Goal: Use online tool/utility: Utilize a website feature to perform a specific function

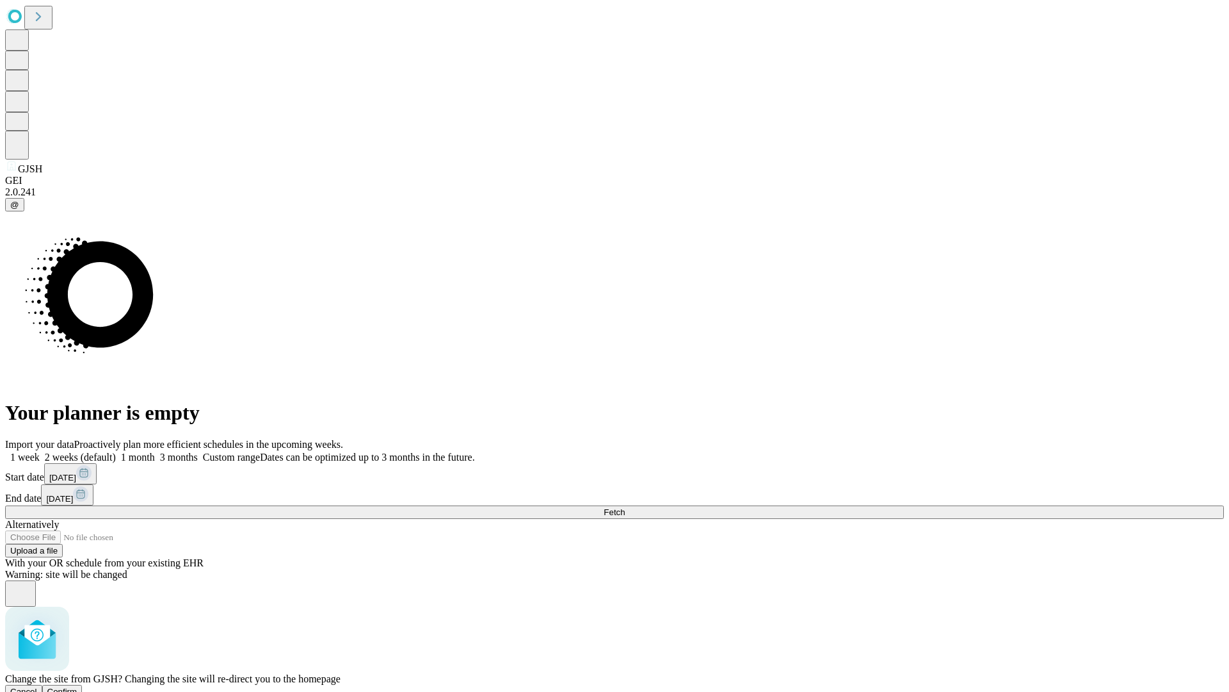
click at [77, 686] on span "Confirm" at bounding box center [62, 691] width 30 height 10
click at [116, 451] on label "2 weeks (default)" at bounding box center [78, 456] width 76 height 11
click at [625, 507] on span "Fetch" at bounding box center [614, 512] width 21 height 10
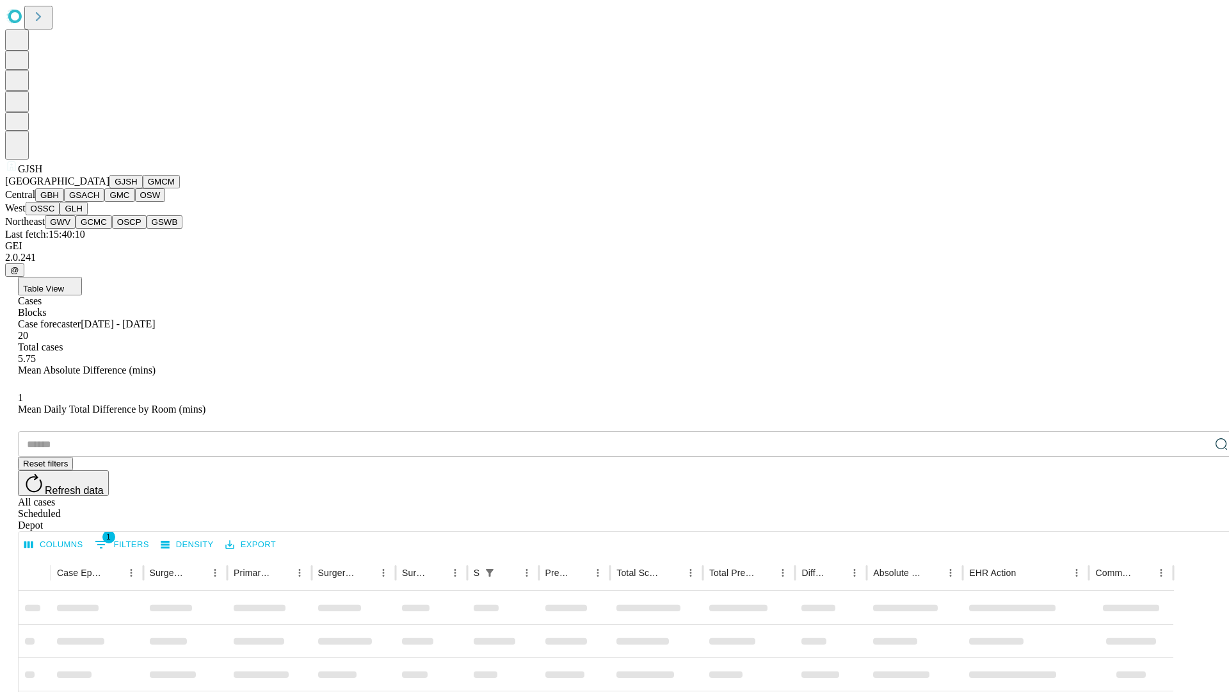
click at [143, 188] on button "GMCM" at bounding box center [161, 181] width 37 height 13
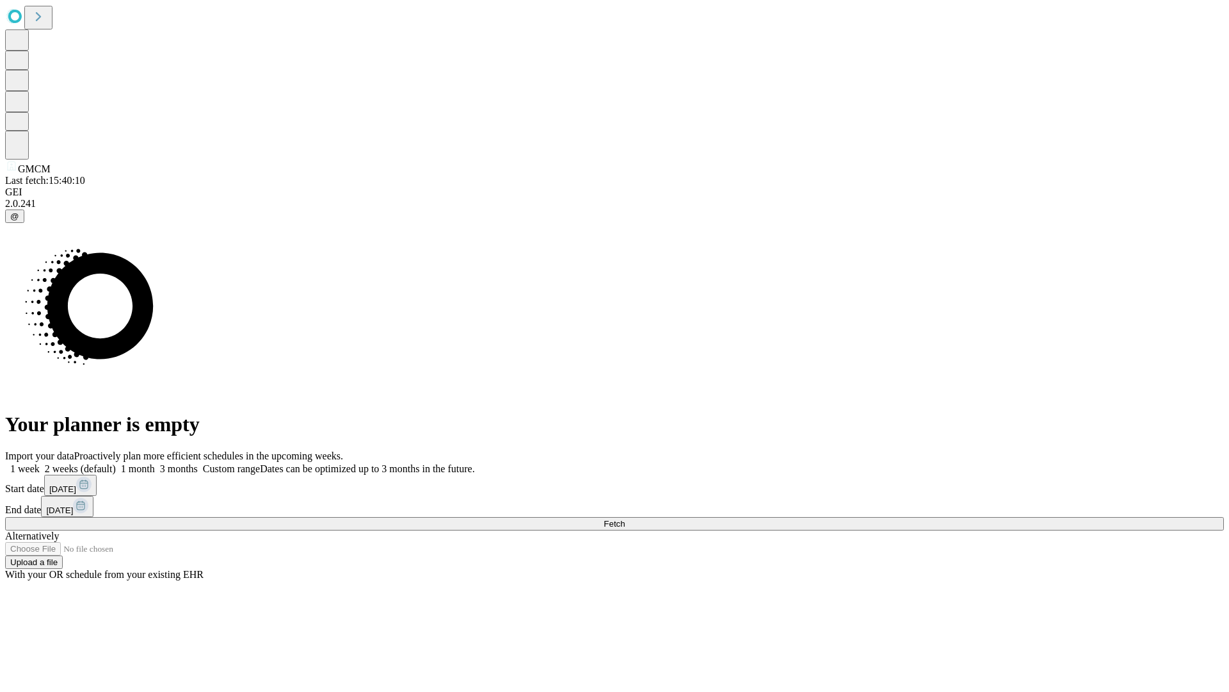
click at [116, 463] on label "2 weeks (default)" at bounding box center [78, 468] width 76 height 11
click at [625, 519] on span "Fetch" at bounding box center [614, 524] width 21 height 10
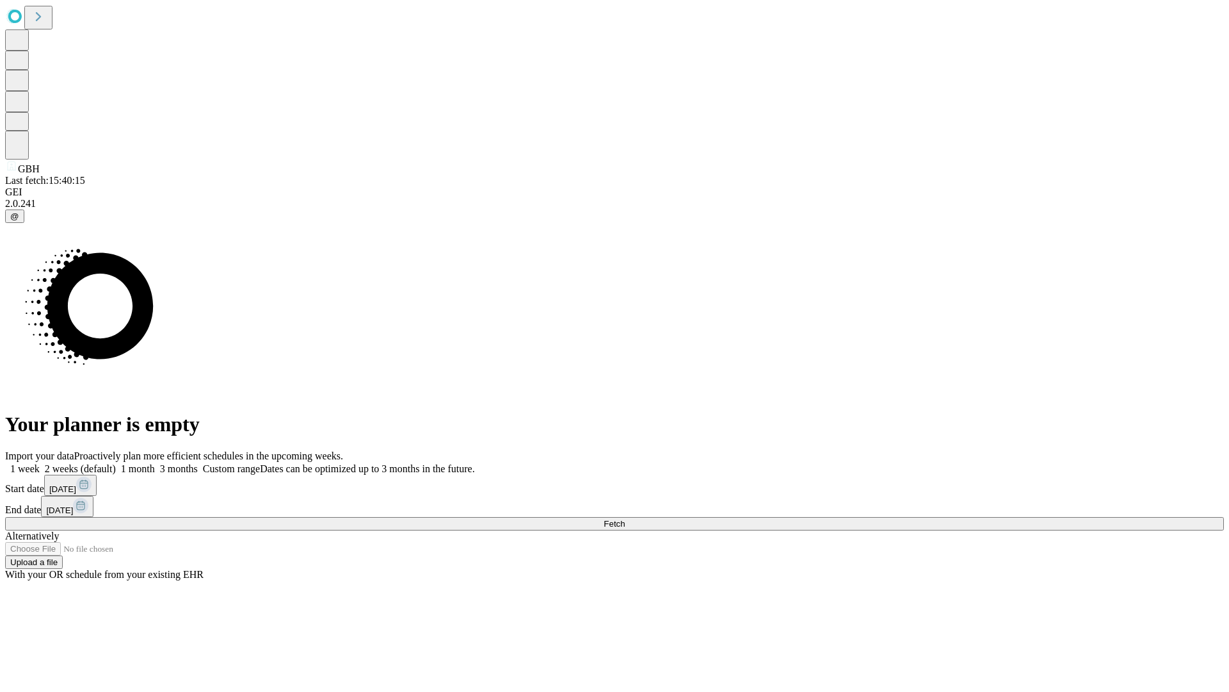
click at [116, 463] on label "2 weeks (default)" at bounding box center [78, 468] width 76 height 11
click at [625, 519] on span "Fetch" at bounding box center [614, 524] width 21 height 10
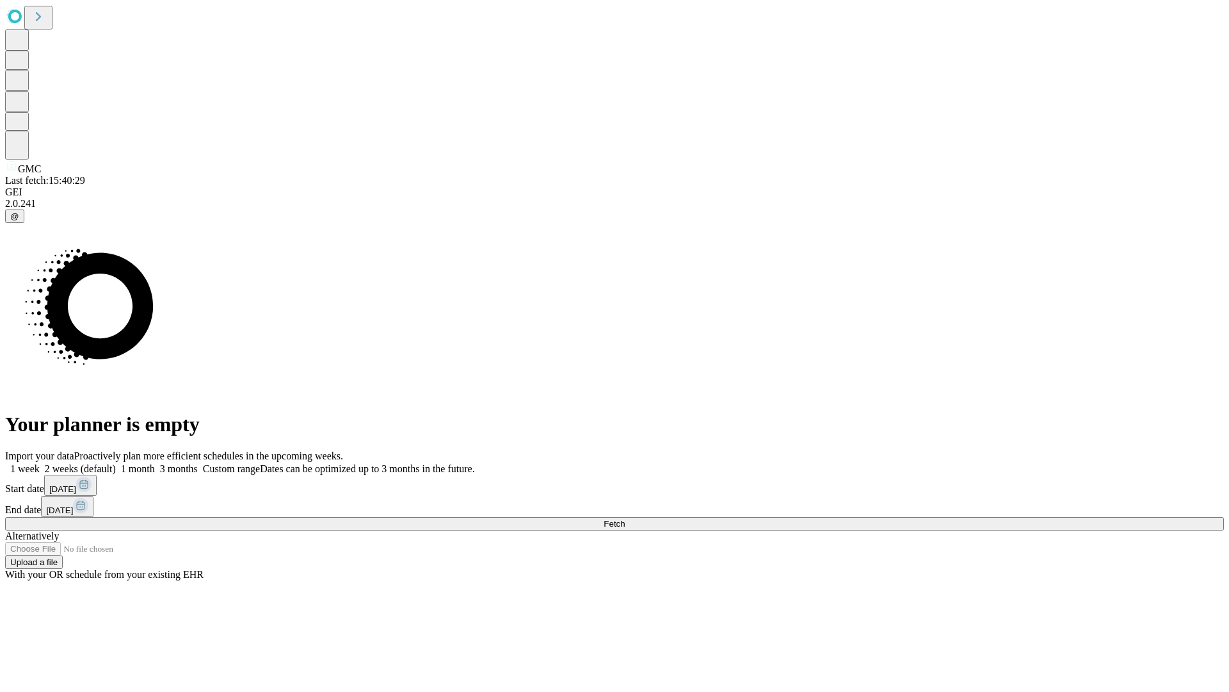
click at [116, 463] on label "2 weeks (default)" at bounding box center [78, 468] width 76 height 11
click at [625, 519] on span "Fetch" at bounding box center [614, 524] width 21 height 10
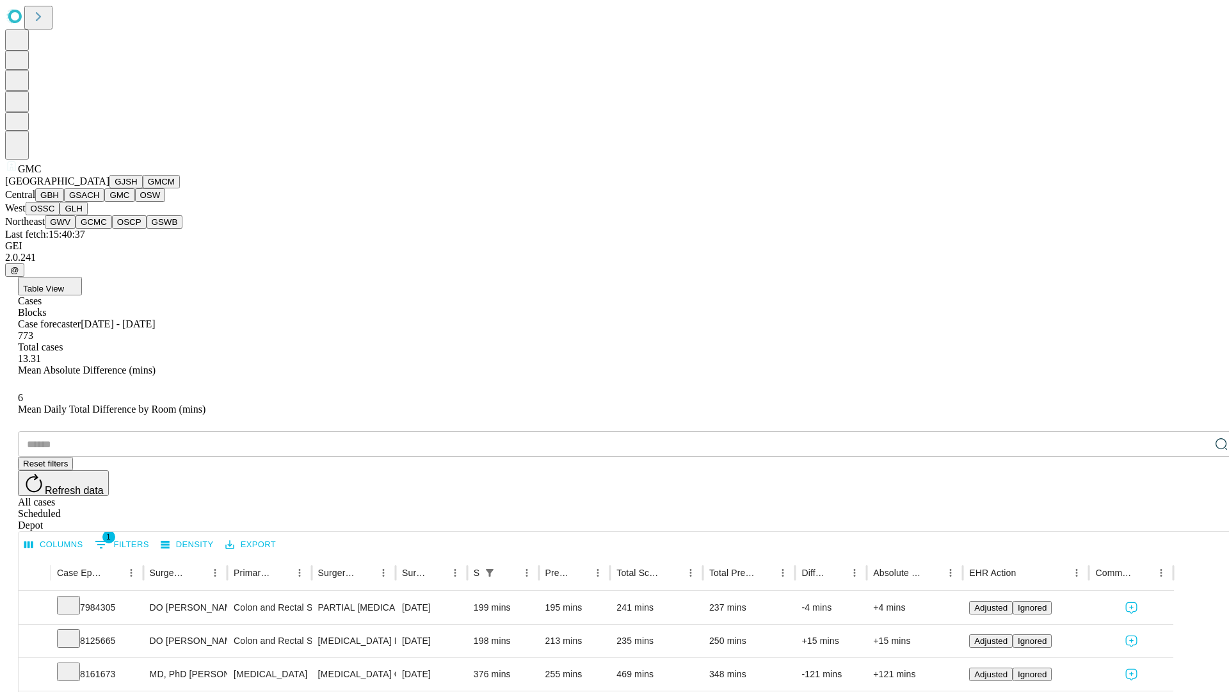
click at [135, 202] on button "OSW" at bounding box center [150, 194] width 31 height 13
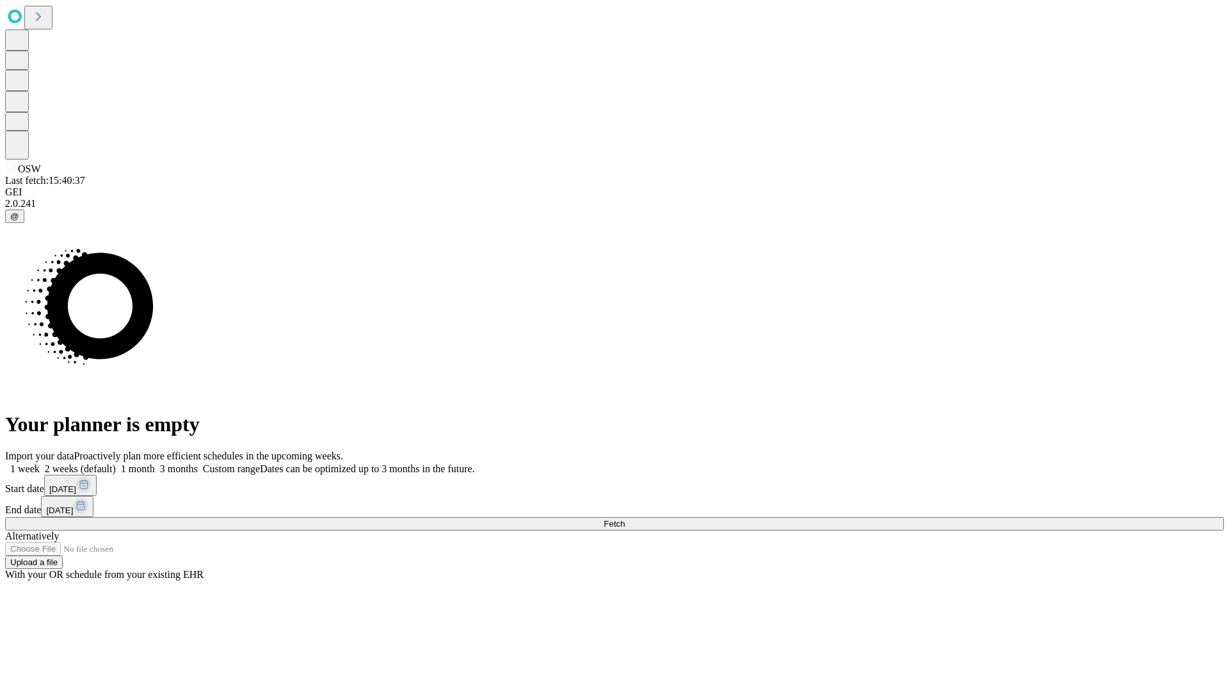
click at [116, 463] on label "2 weeks (default)" at bounding box center [78, 468] width 76 height 11
click at [625, 519] on span "Fetch" at bounding box center [614, 524] width 21 height 10
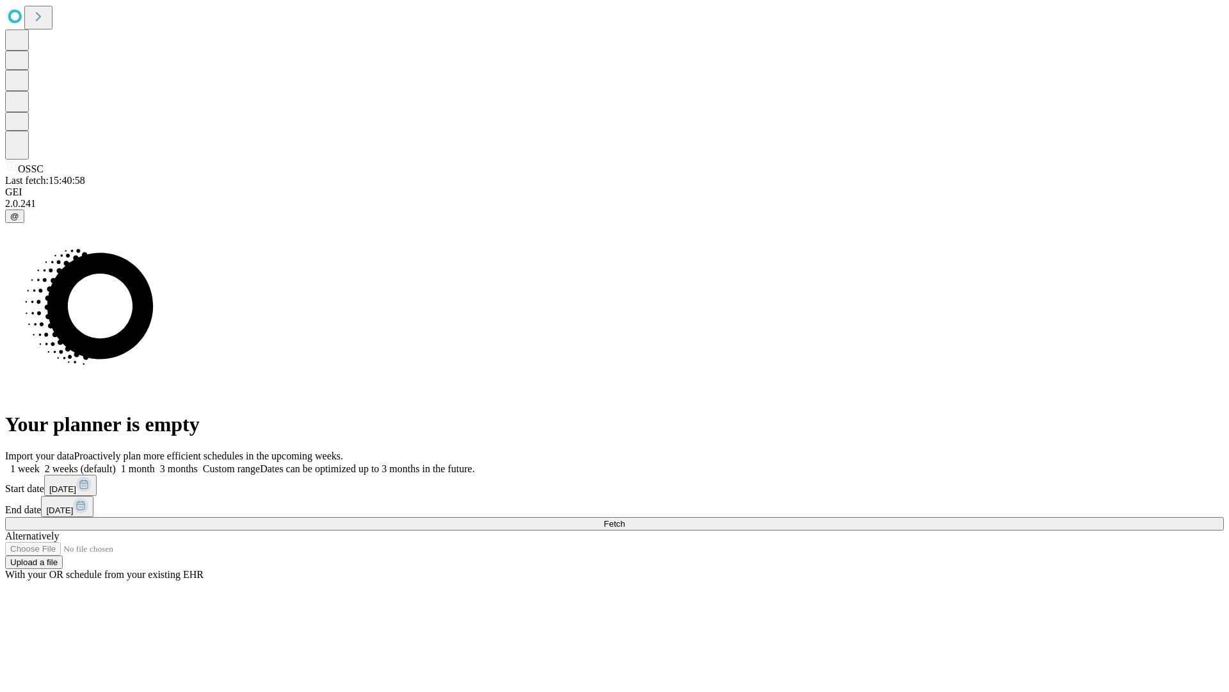
click at [116, 463] on label "2 weeks (default)" at bounding box center [78, 468] width 76 height 11
click at [625, 519] on span "Fetch" at bounding box center [614, 524] width 21 height 10
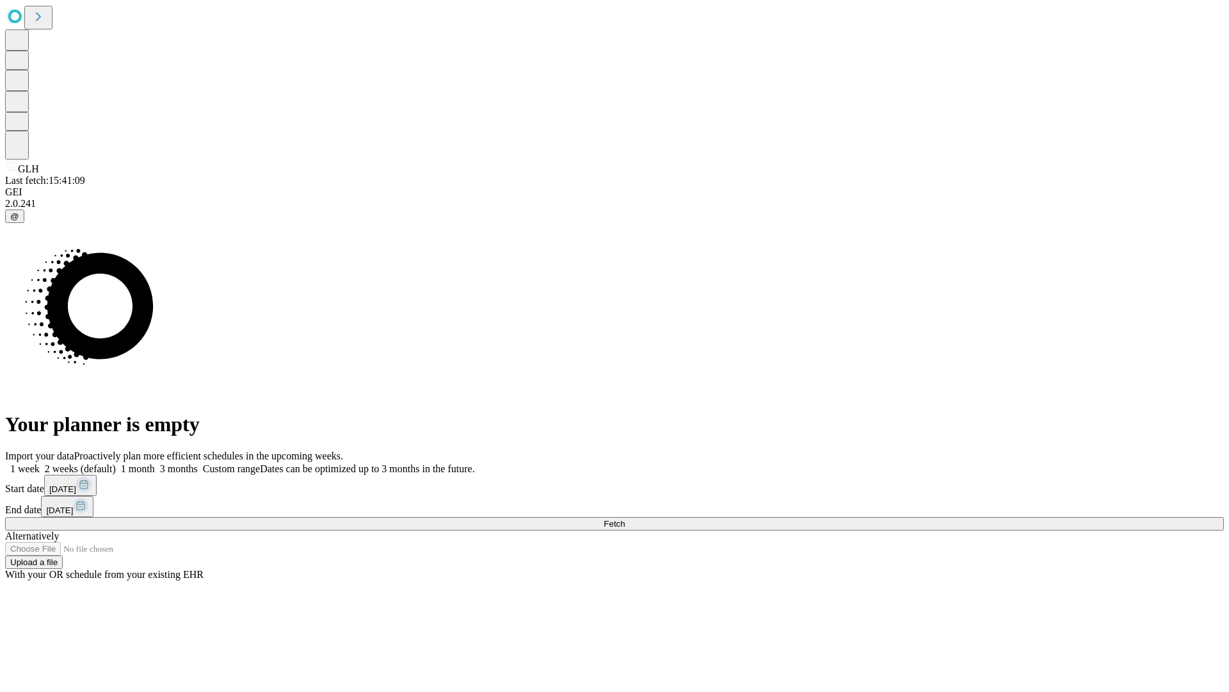
click at [116, 463] on label "2 weeks (default)" at bounding box center [78, 468] width 76 height 11
click at [625, 519] on span "Fetch" at bounding box center [614, 524] width 21 height 10
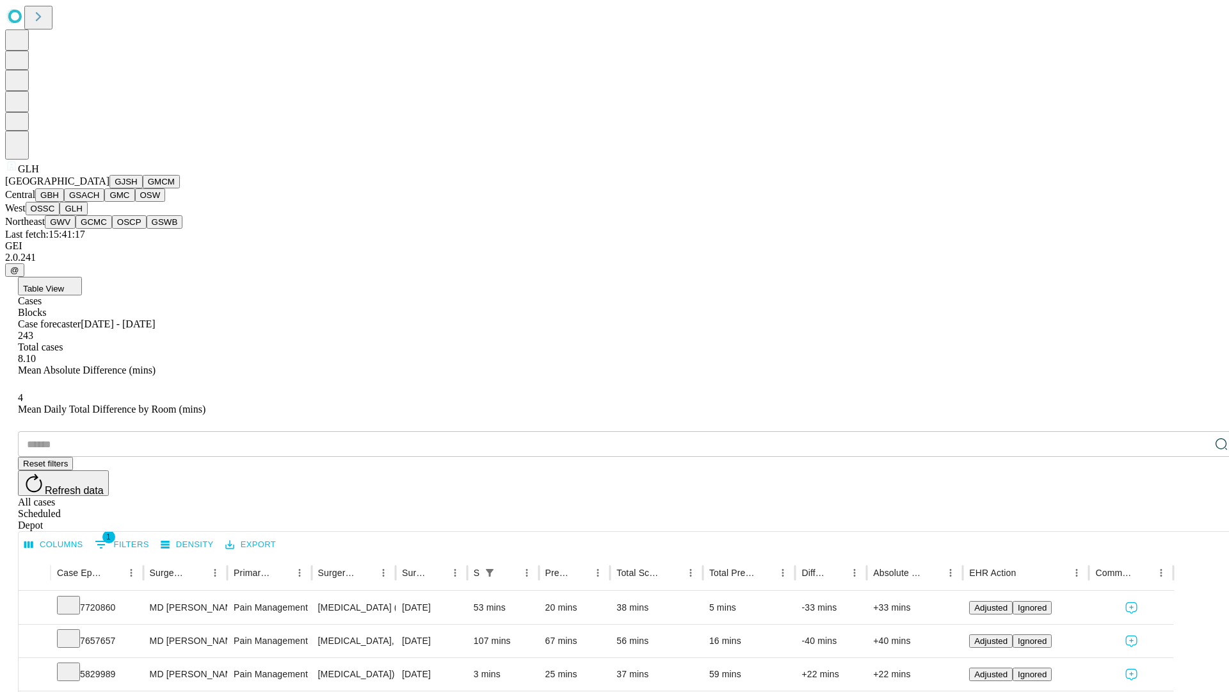
click at [76, 229] on button "GWV" at bounding box center [60, 221] width 31 height 13
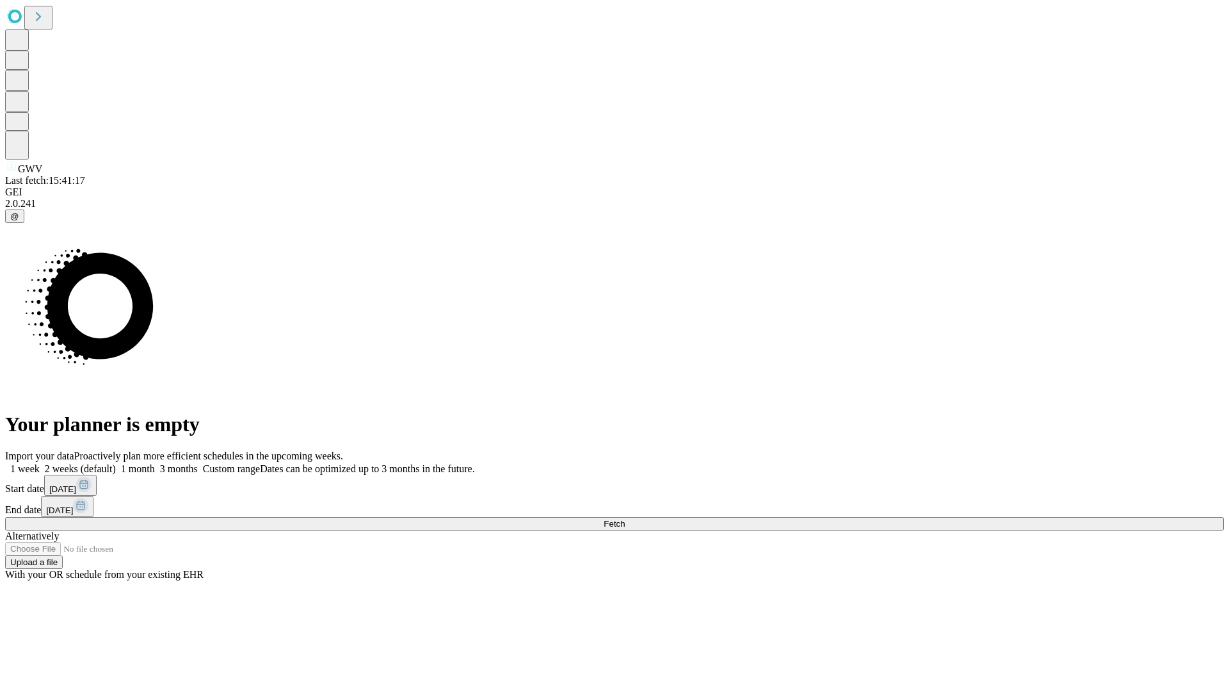
click at [116, 463] on label "2 weeks (default)" at bounding box center [78, 468] width 76 height 11
click at [625, 519] on span "Fetch" at bounding box center [614, 524] width 21 height 10
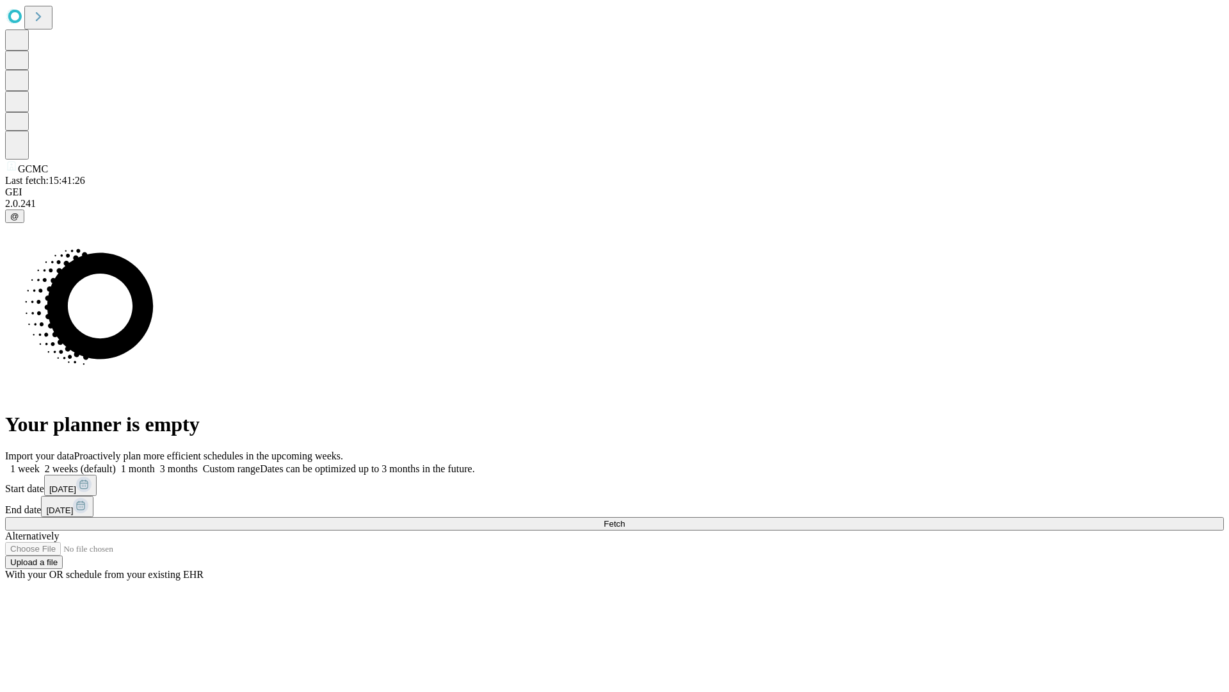
click at [625, 519] on span "Fetch" at bounding box center [614, 524] width 21 height 10
